Goal: Check status: Check status

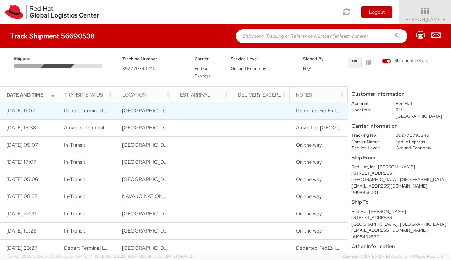
click at [320, 109] on span "Departed FedEx location" at bounding box center [324, 110] width 57 height 7
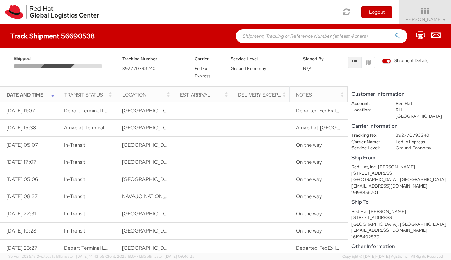
click at [408, 132] on dd "392770793240" at bounding box center [422, 135] width 62 height 7
copy dd "392770793240"
